Goal: Task Accomplishment & Management: Use online tool/utility

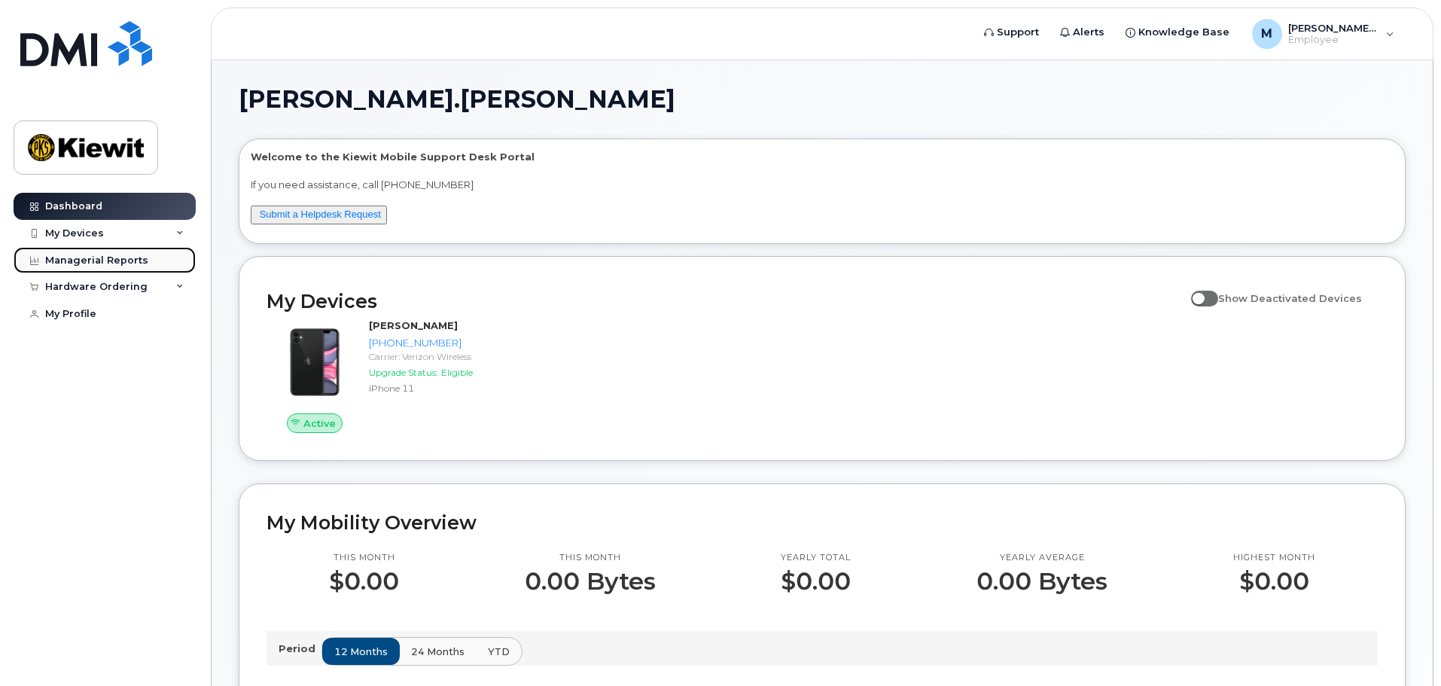
click at [155, 259] on link "Managerial Reports" at bounding box center [105, 260] width 182 height 27
click at [358, 213] on link "Submit a Helpdesk Request" at bounding box center [320, 214] width 121 height 11
